Goal: Task Accomplishment & Management: Manage account settings

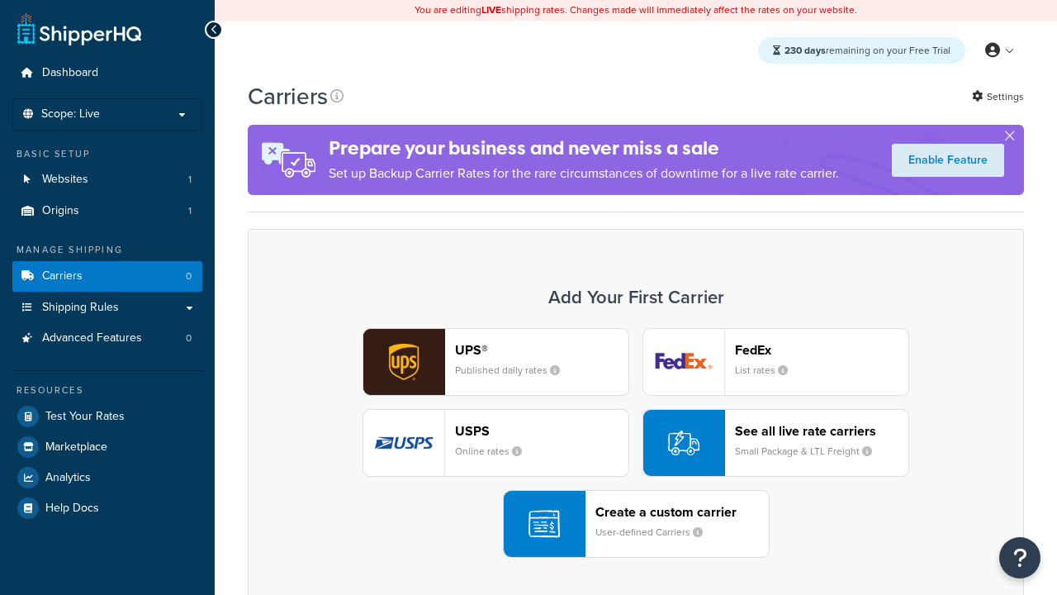
click at [636, 443] on div "UPS® Published daily rates FedEx List rates USPS Online rates See all live rate…" at bounding box center [636, 443] width 742 height 230
click at [822, 349] on header "FedEx" at bounding box center [821, 350] width 173 height 16
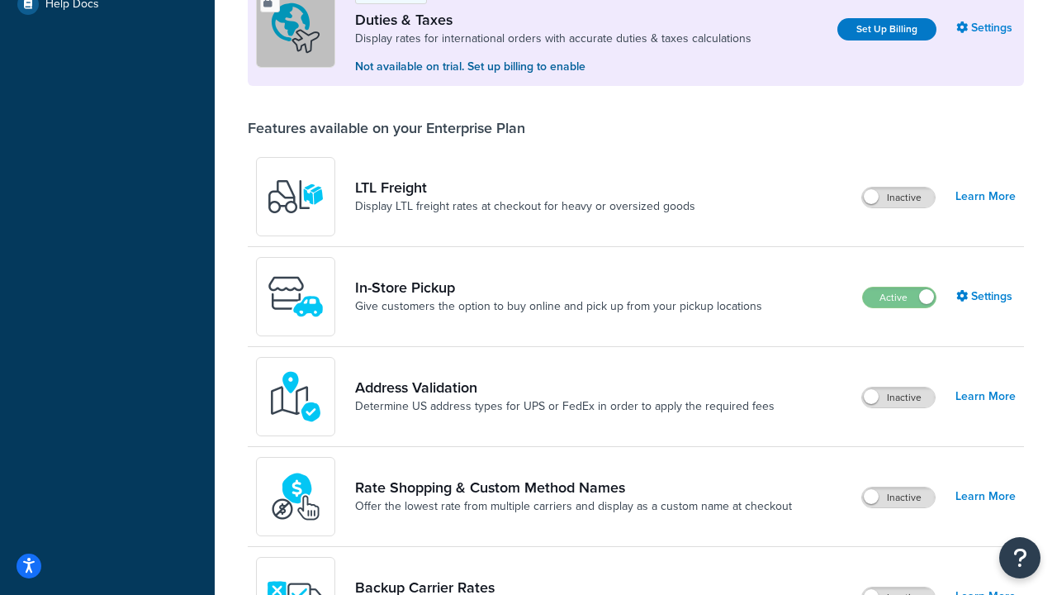
scroll to position [504, 0]
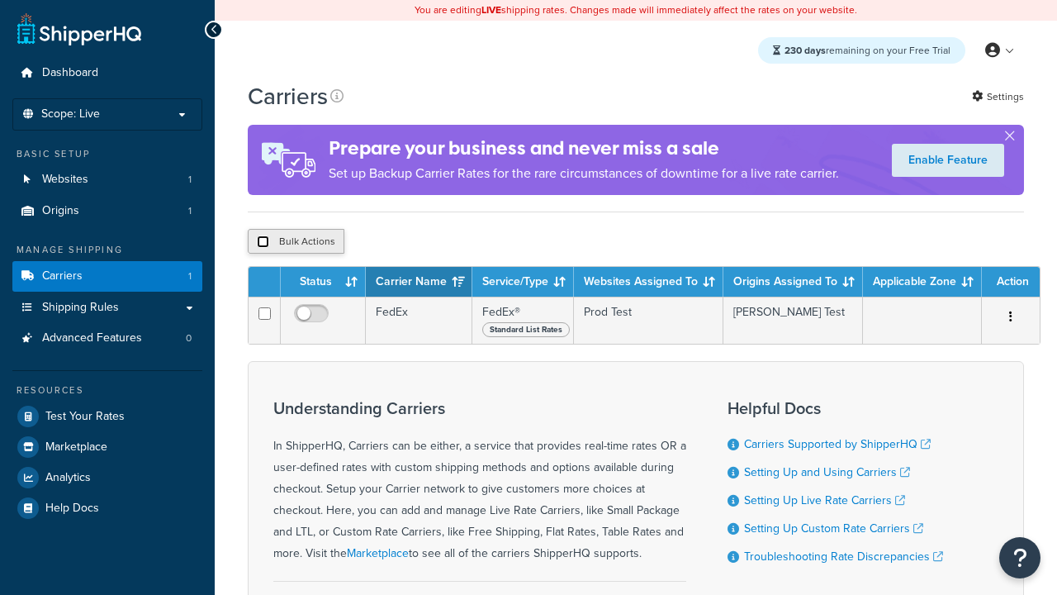
click at [263, 244] on input "checkbox" at bounding box center [263, 241] width 12 height 12
checkbox input "true"
click at [0, 0] on button "Delete" at bounding box center [0, 0] width 0 height 0
